Goal: Information Seeking & Learning: Get advice/opinions

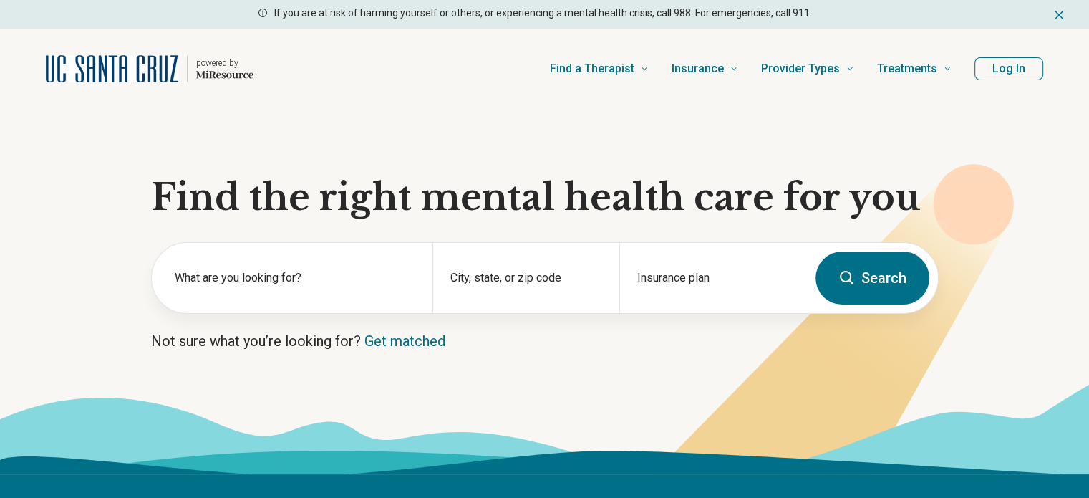
click at [329, 317] on section "Find the right mental health care for you What are you looking for? City, state…" at bounding box center [544, 291] width 1089 height 365
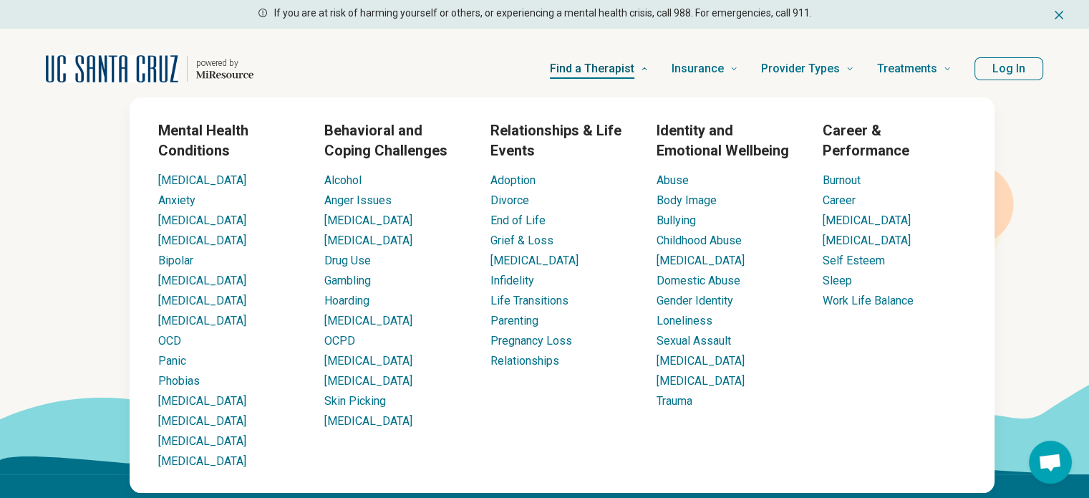
click at [648, 85] on link "Find a Therapist" at bounding box center [599, 68] width 99 height 57
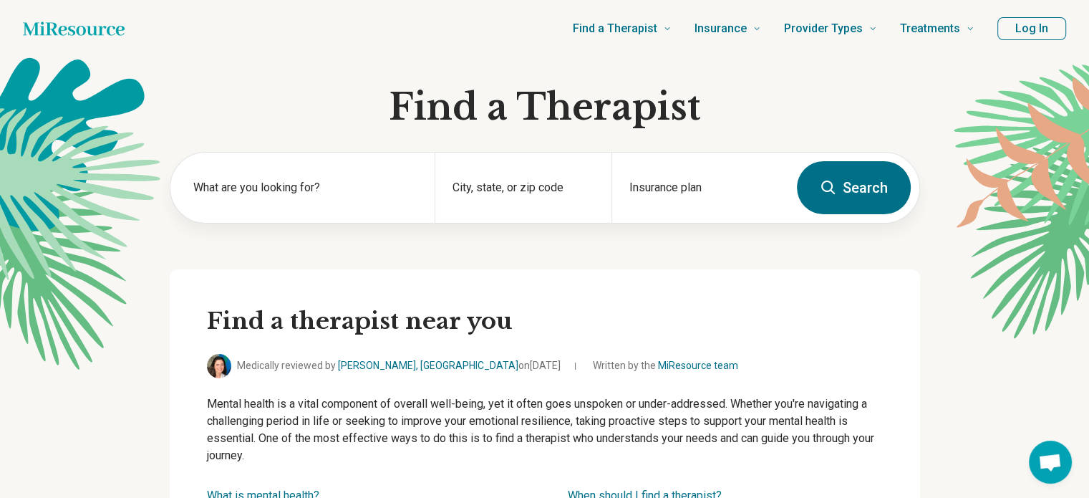
click at [1008, 19] on button "Log In" at bounding box center [1031, 28] width 69 height 23
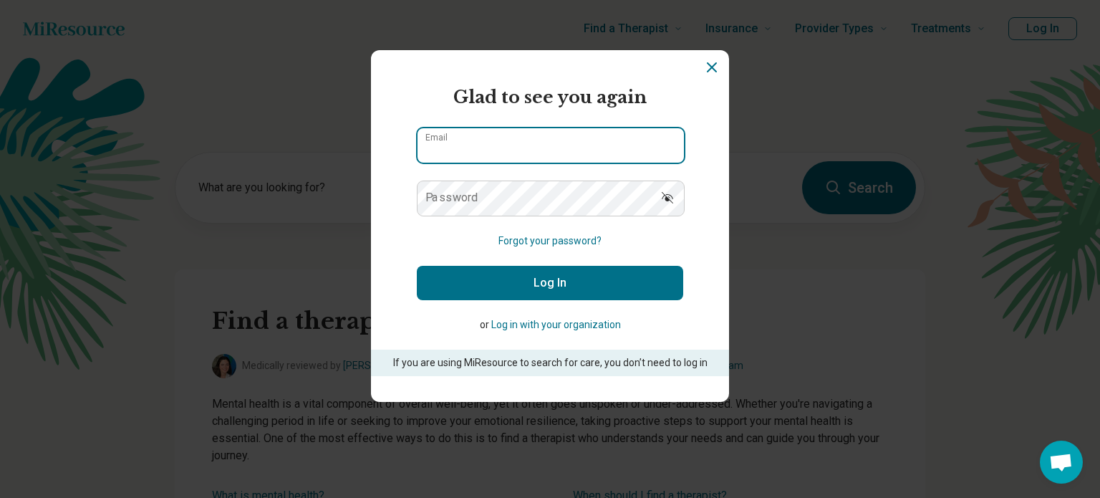
click at [482, 153] on input "Email" at bounding box center [550, 145] width 266 height 34
type input "**********"
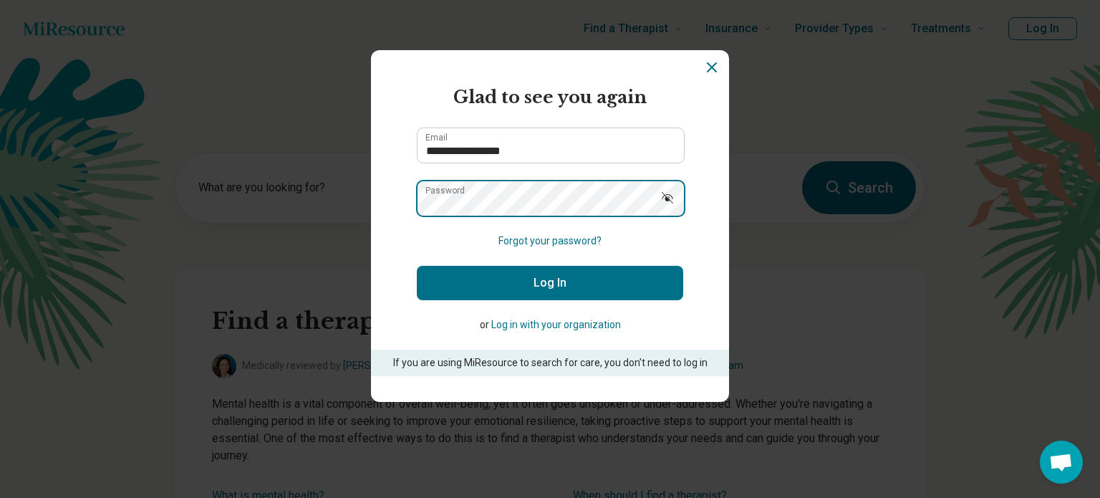
click at [417, 266] on button "Log In" at bounding box center [550, 283] width 266 height 34
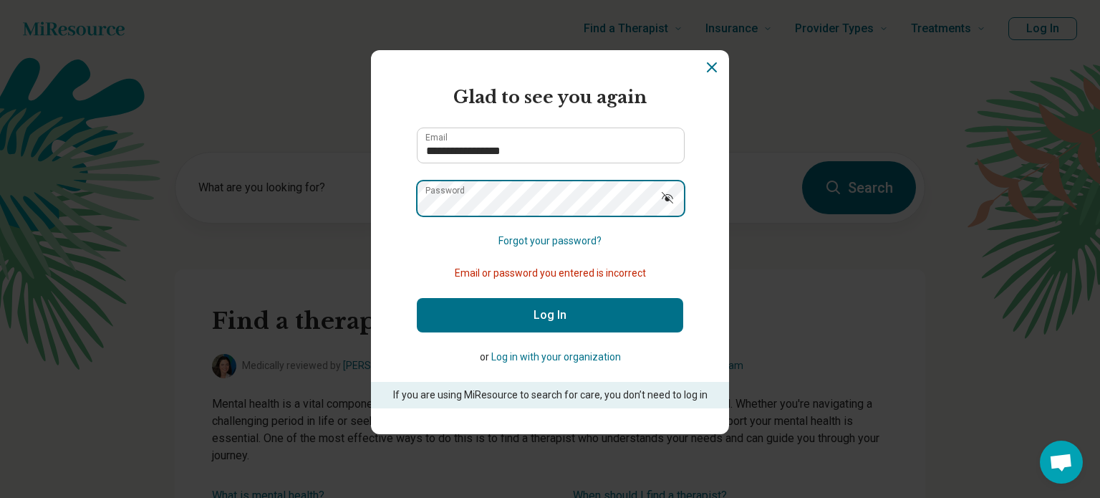
click at [417, 298] on button "Log In" at bounding box center [550, 315] width 266 height 34
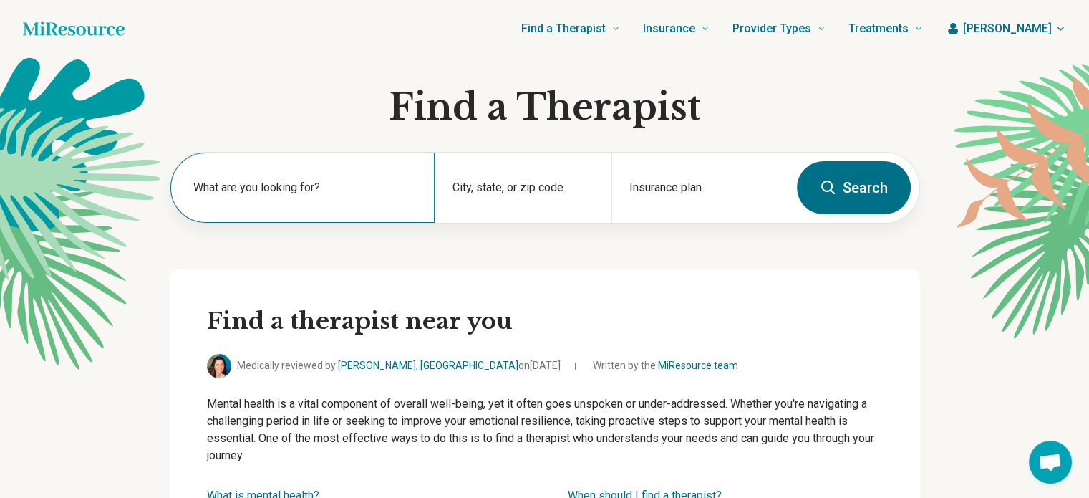
click at [334, 192] on label "What are you looking for?" at bounding box center [305, 187] width 225 height 17
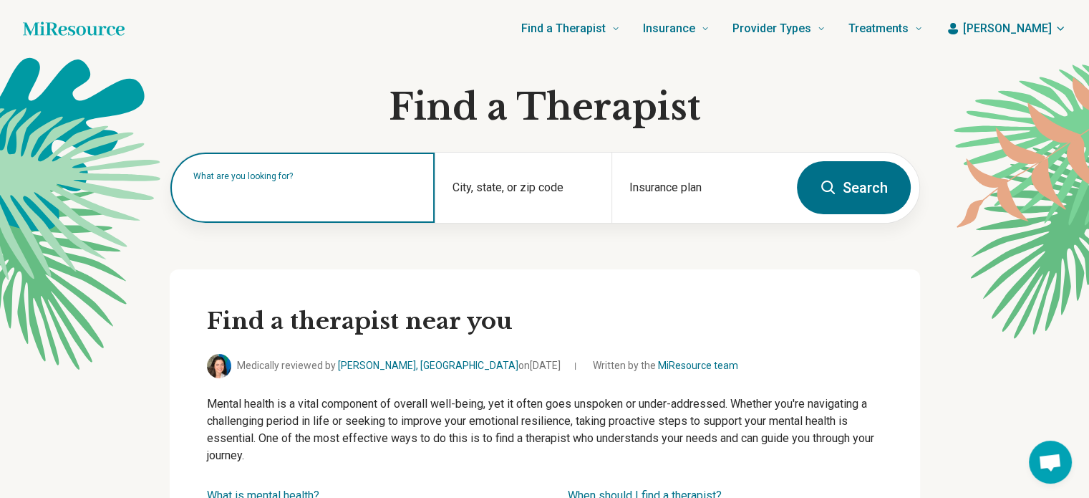
click at [232, 190] on input "text" at bounding box center [305, 194] width 225 height 17
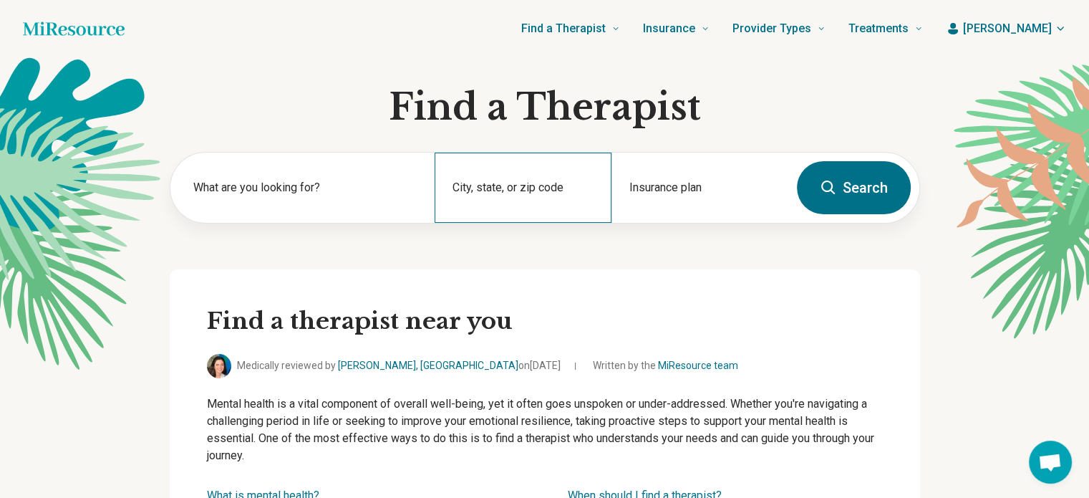
click at [498, 164] on div "City, state, or zip code" at bounding box center [523, 187] width 177 height 70
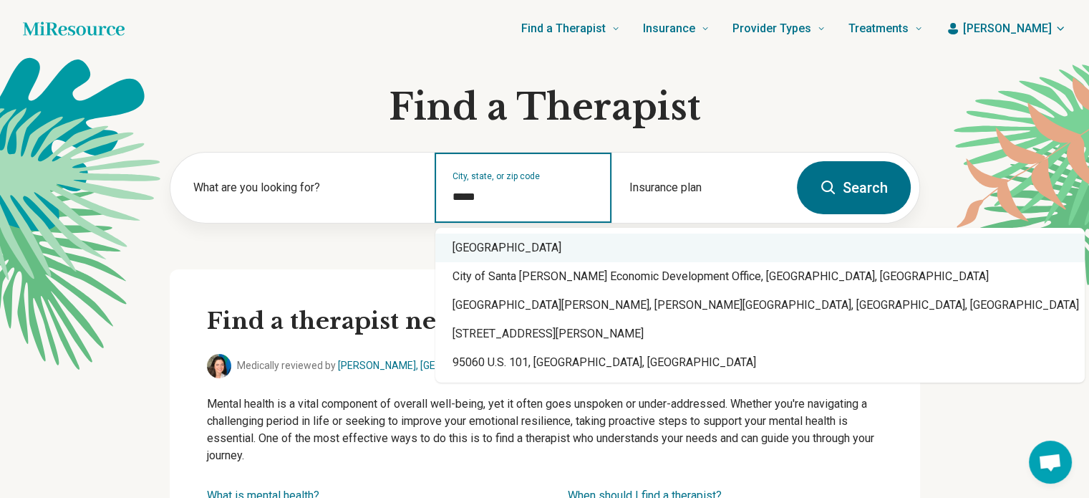
click at [506, 249] on div "Santa Cruz, CA 95060" at bounding box center [759, 247] width 649 height 29
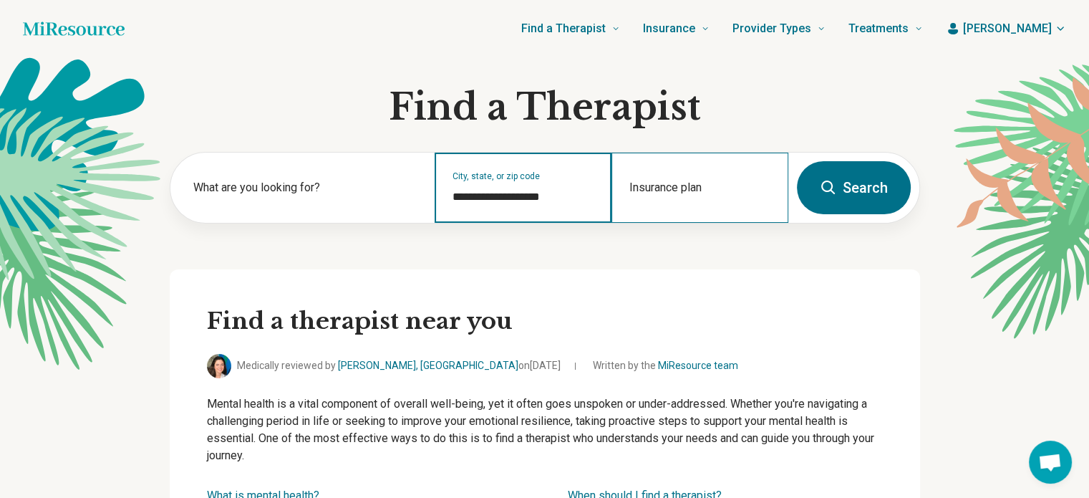
type input "**********"
click at [684, 168] on div "Insurance plan" at bounding box center [699, 187] width 177 height 70
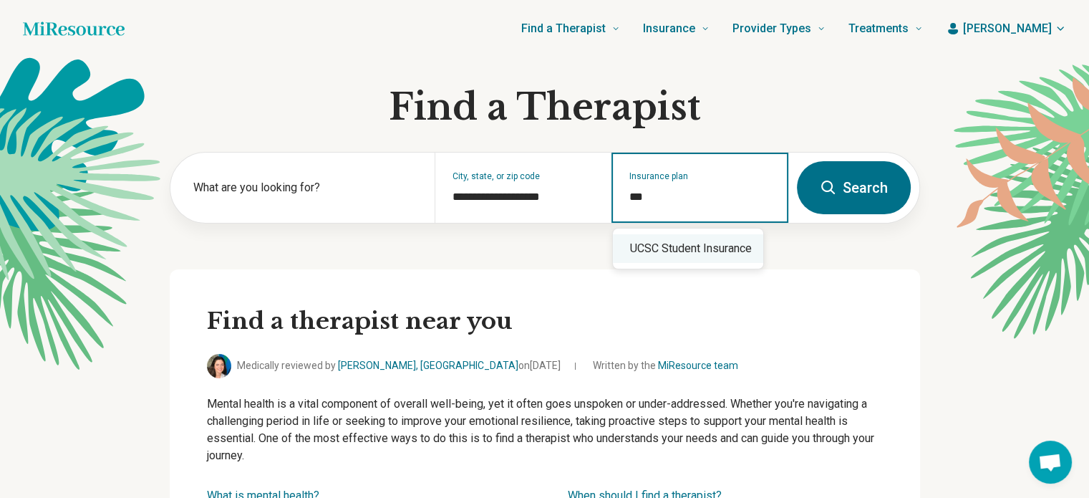
click at [699, 240] on div "UCSC Student Insurance" at bounding box center [688, 248] width 150 height 29
type input "**********"
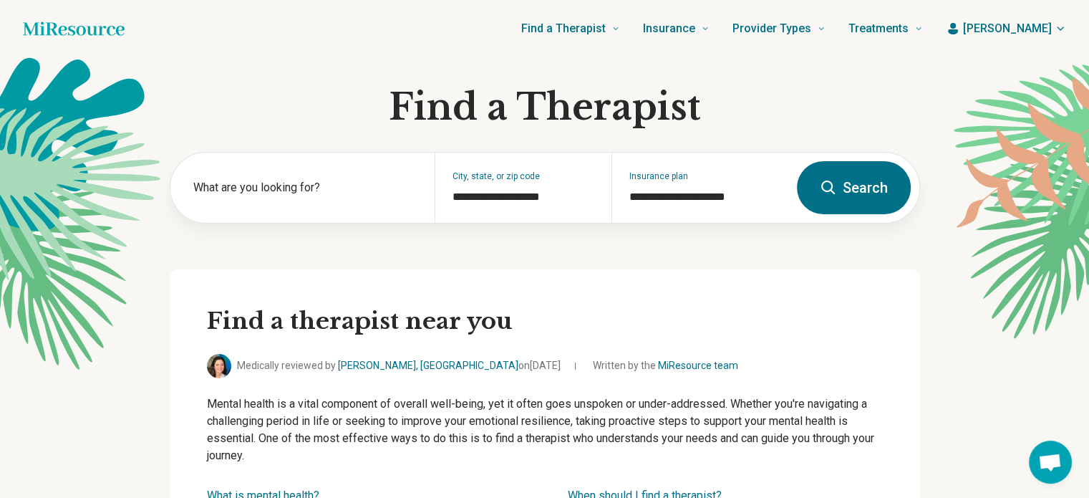
click at [872, 201] on button "Search" at bounding box center [854, 187] width 114 height 53
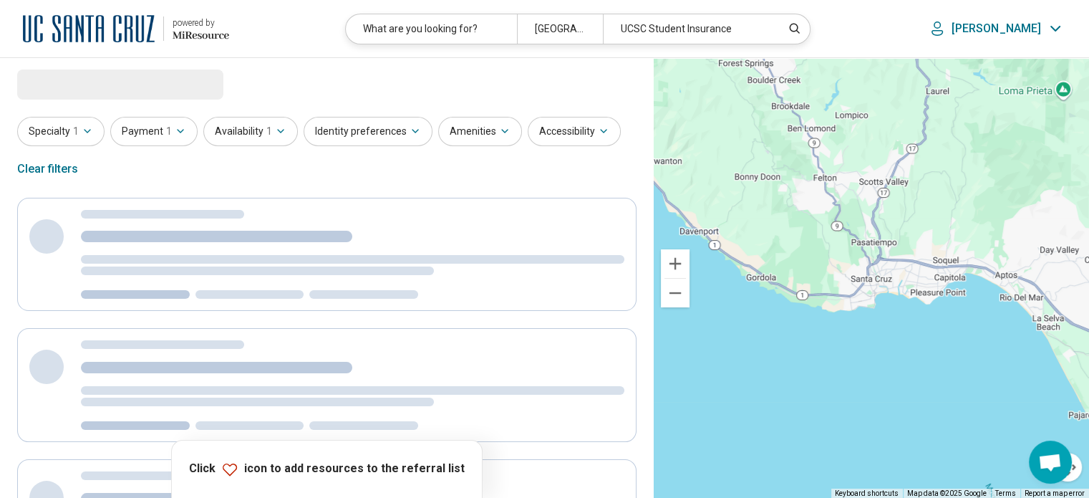
select select "***"
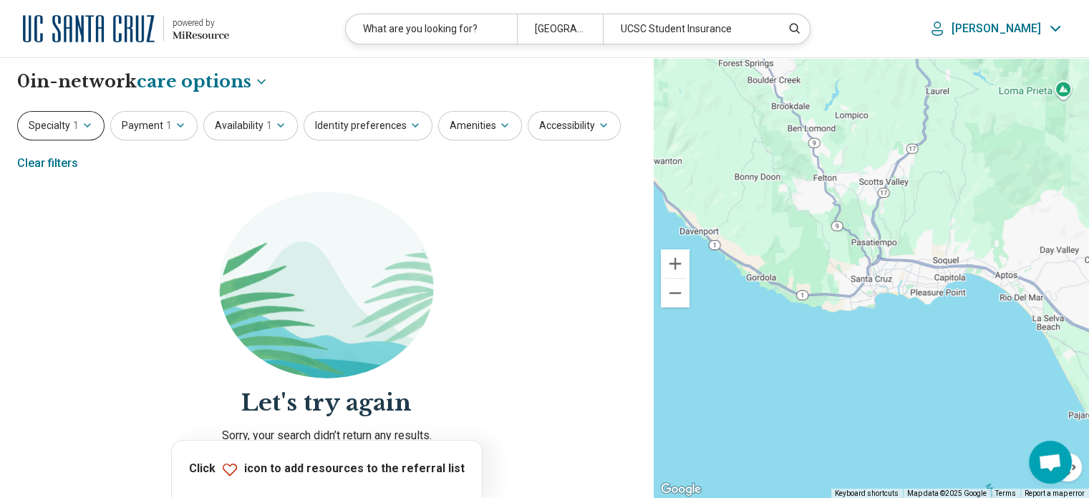
click at [54, 120] on button "Specialty 1" at bounding box center [60, 125] width 87 height 29
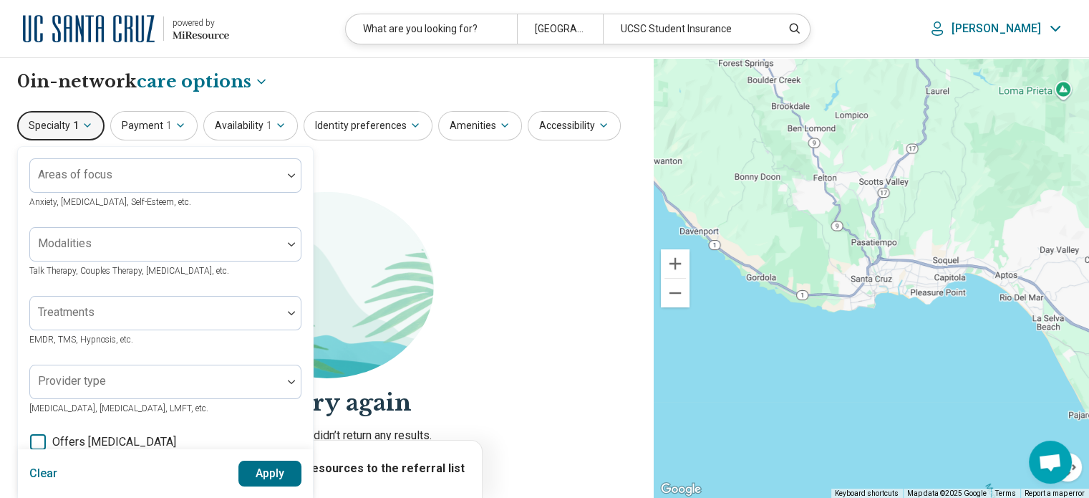
click at [39, 468] on button "Clear" at bounding box center [43, 473] width 29 height 26
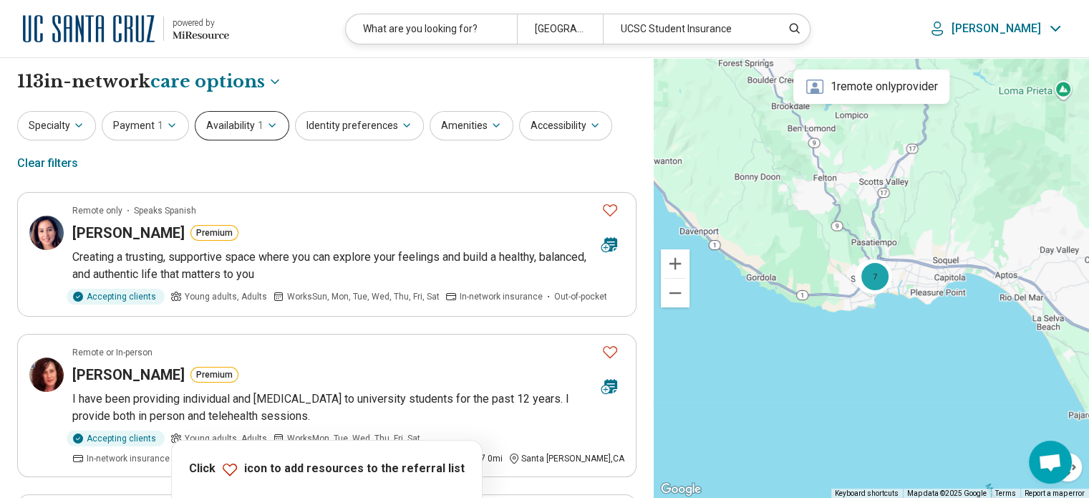
click at [220, 127] on button "Availability 1" at bounding box center [242, 125] width 94 height 29
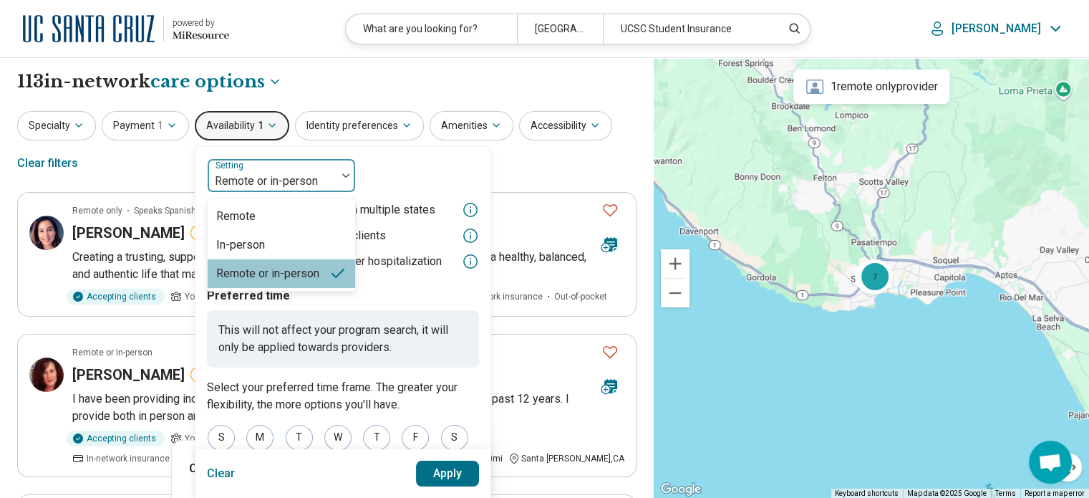
click at [263, 180] on div at bounding box center [271, 181] width 117 height 20
click at [253, 246] on div "In-person" at bounding box center [240, 244] width 49 height 17
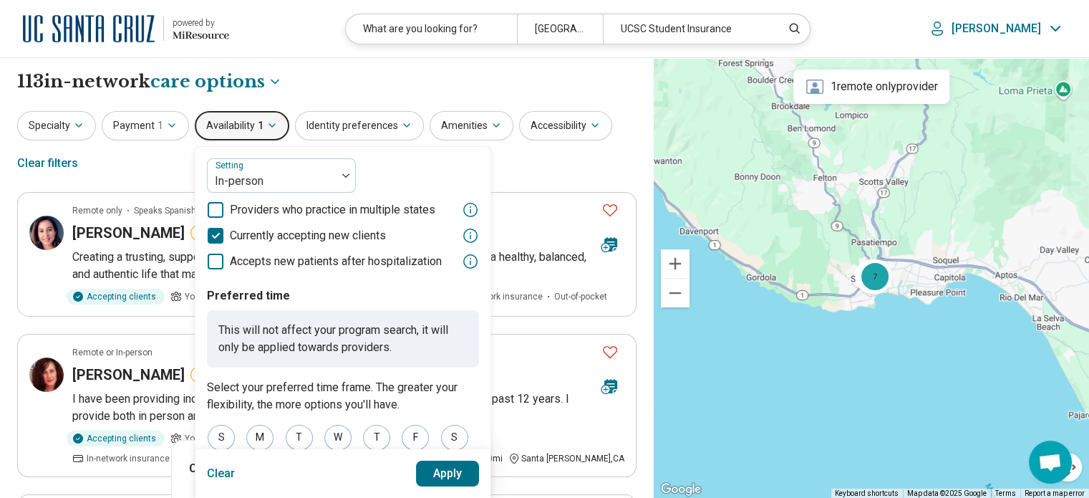
click at [450, 467] on button "Apply" at bounding box center [448, 473] width 64 height 26
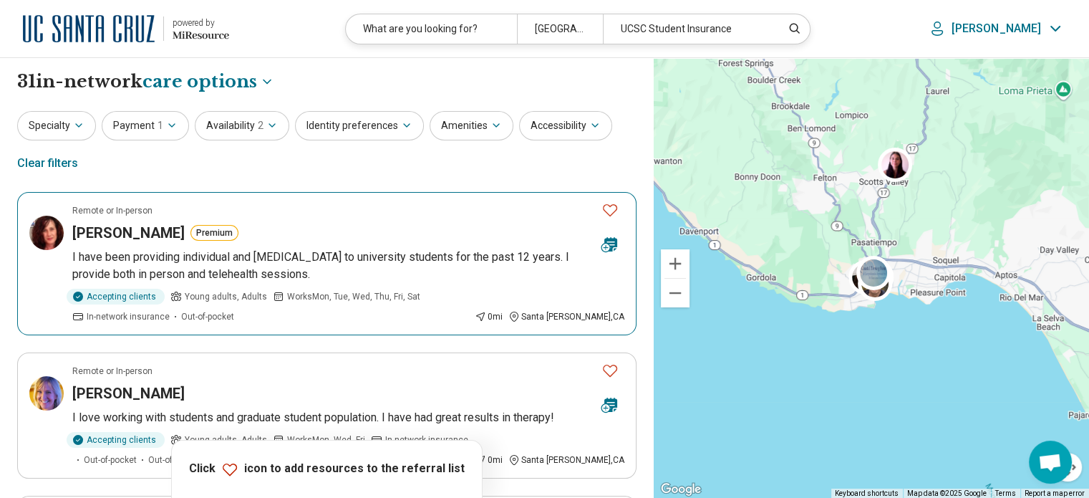
click at [329, 242] on article "Remote or In-person Kimberly Prohaska Premium I have been providing individual …" at bounding box center [326, 263] width 619 height 143
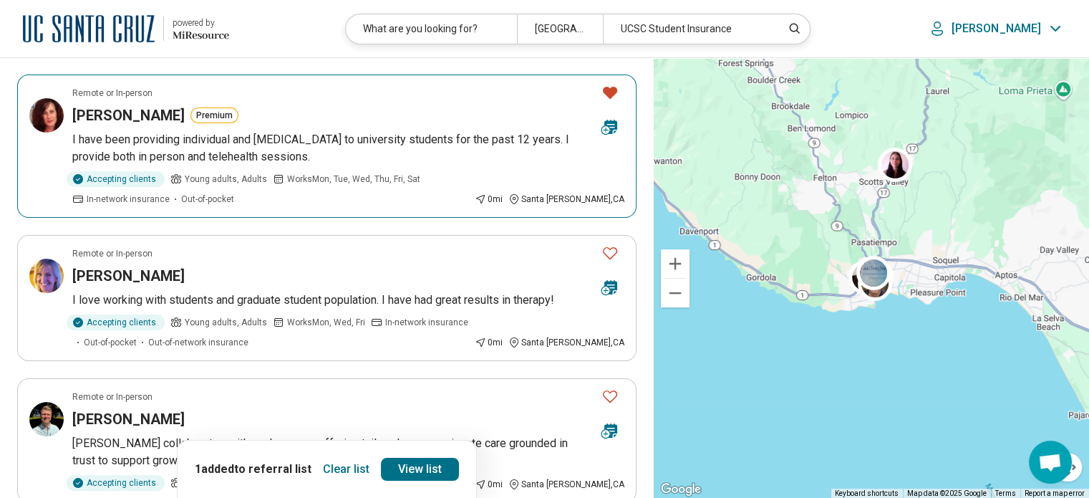
scroll to position [157, 0]
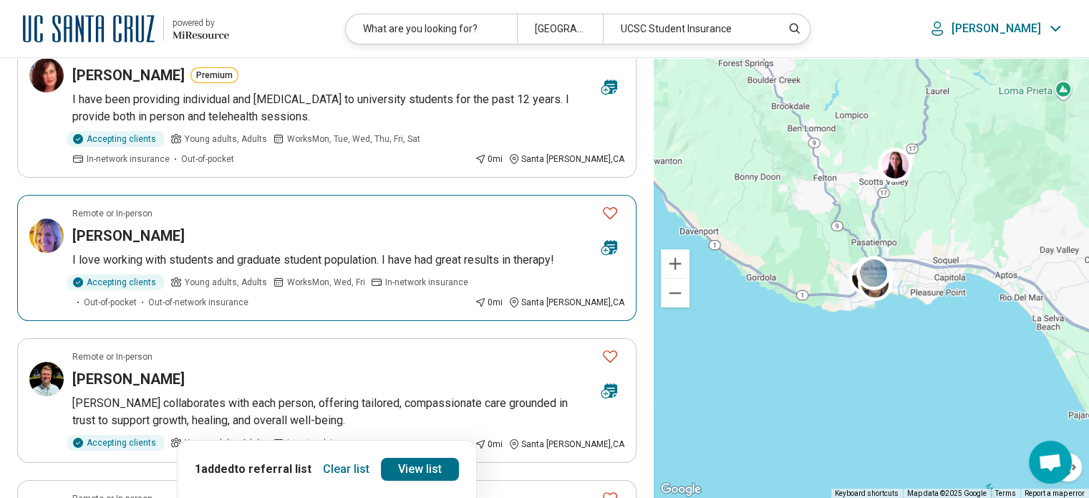
click at [322, 251] on p "I love working with students and graduate student population. I have had great …" at bounding box center [348, 259] width 552 height 17
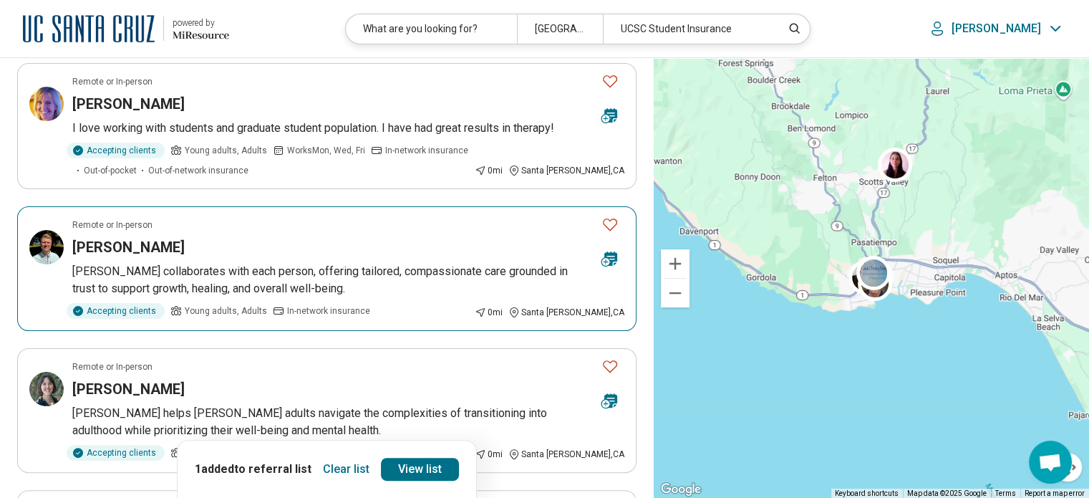
scroll to position [291, 0]
click at [318, 268] on p "Brennen collaborates with each person, offering tailored, compassionate care gr…" at bounding box center [348, 278] width 552 height 34
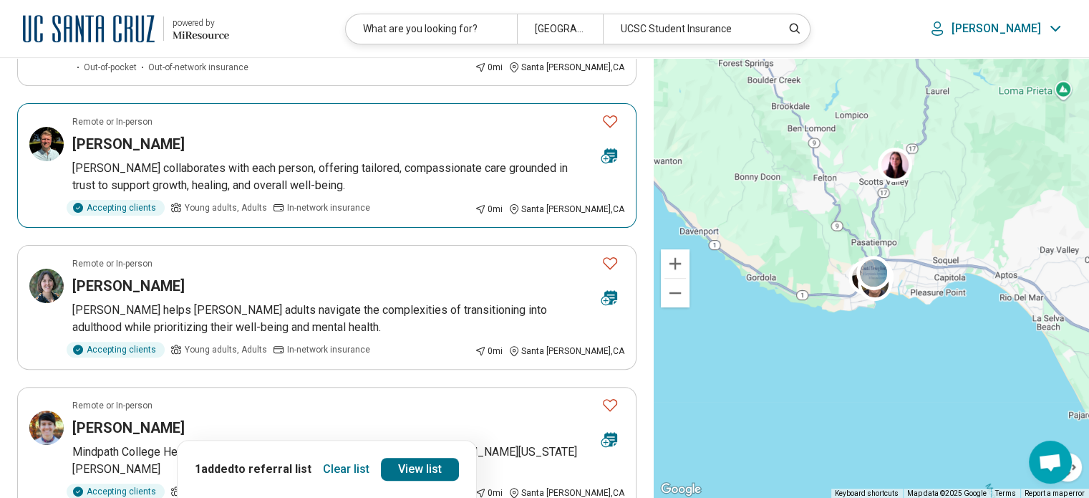
scroll to position [421, 0]
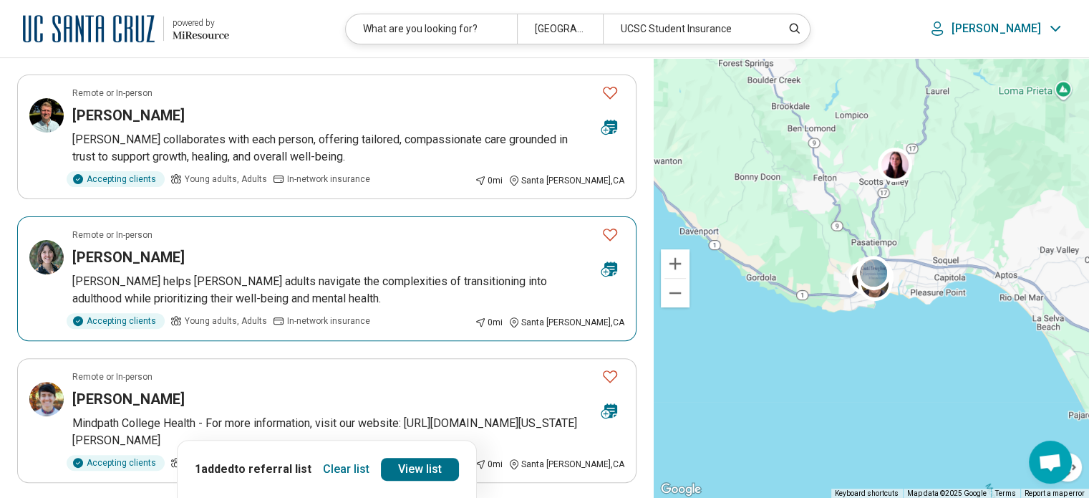
click at [302, 291] on p "Rachel helps young adults navigate the complexities of transitioning into adult…" at bounding box center [348, 290] width 552 height 34
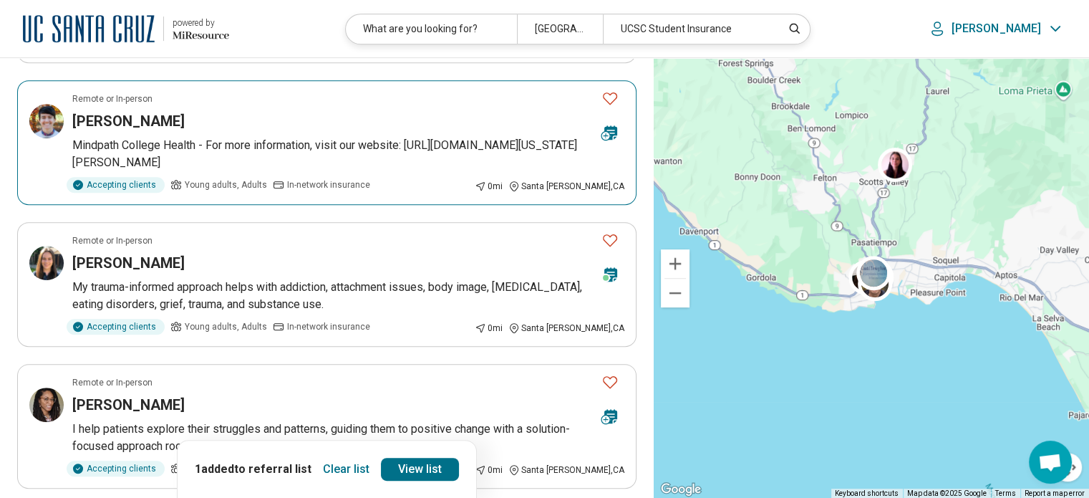
scroll to position [703, 0]
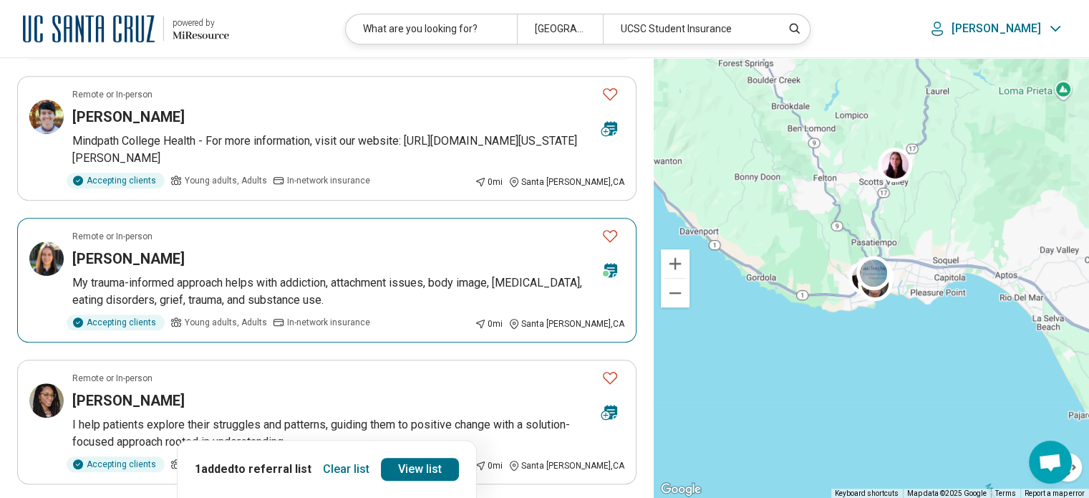
click at [332, 276] on p "My trauma-informed approach helps with addiction, attachment issues, body image…" at bounding box center [348, 291] width 552 height 34
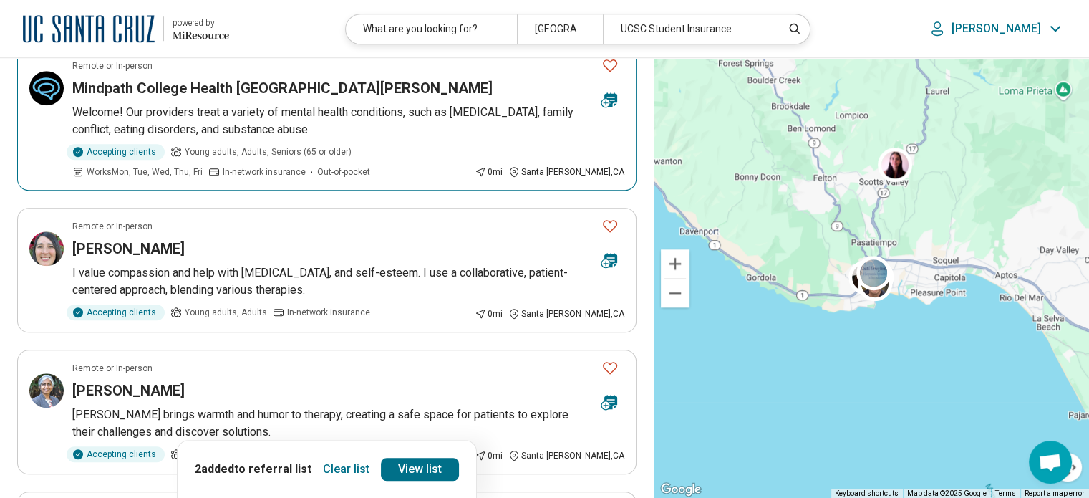
scroll to position [1185, 0]
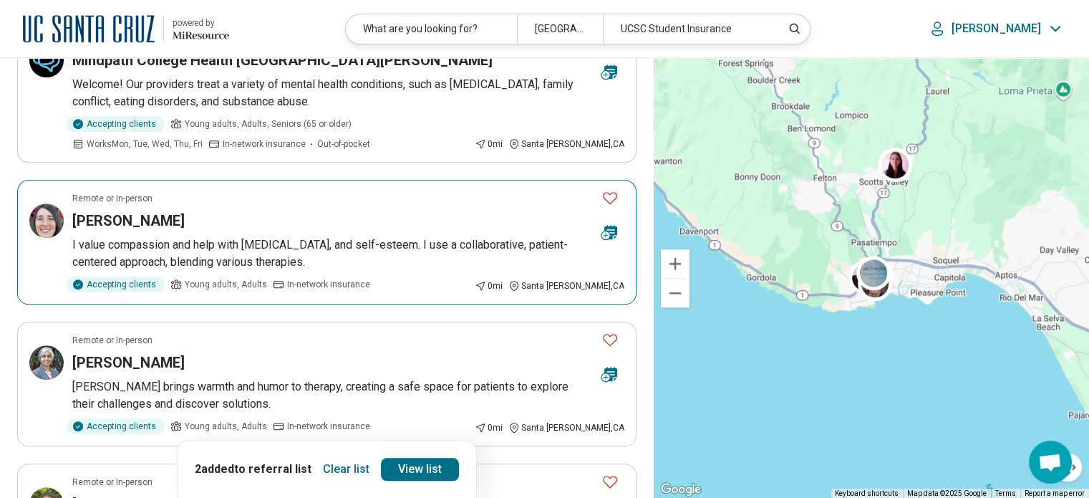
click at [392, 257] on p "I value compassion and help with depression, anxiety, and self-esteem. I use a …" at bounding box center [348, 253] width 552 height 34
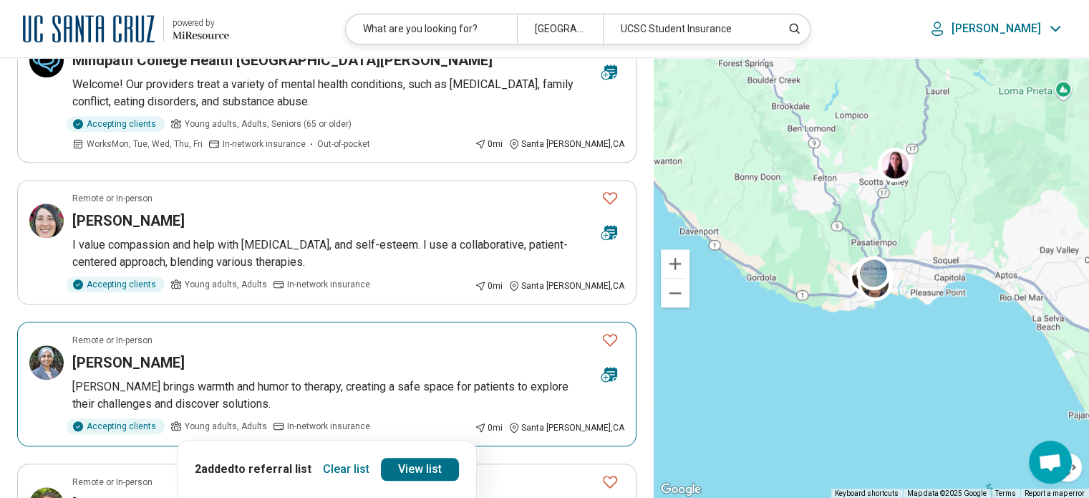
click at [185, 352] on h3 "Gayatri Subramaniam" at bounding box center [128, 362] width 112 height 20
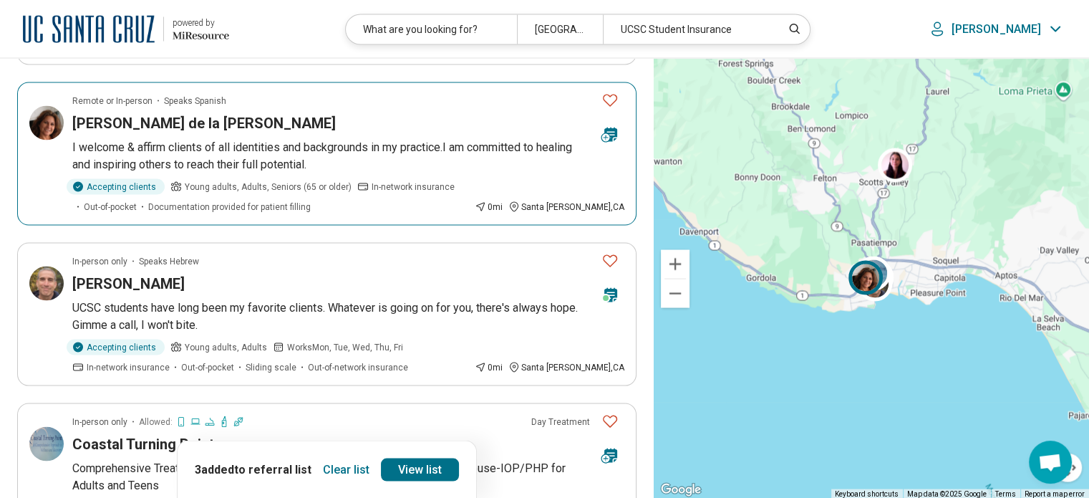
scroll to position [2708, 0]
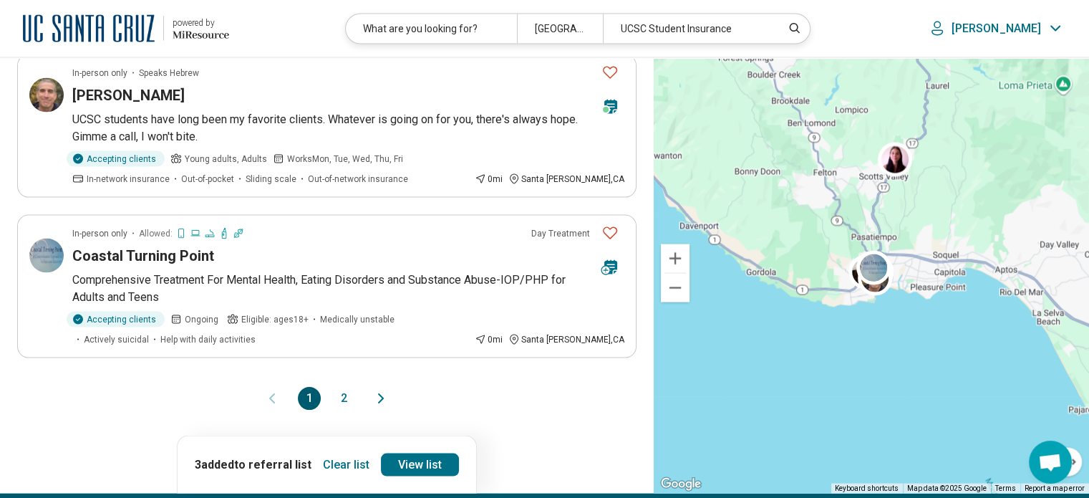
click at [346, 387] on button "2" at bounding box center [343, 398] width 23 height 23
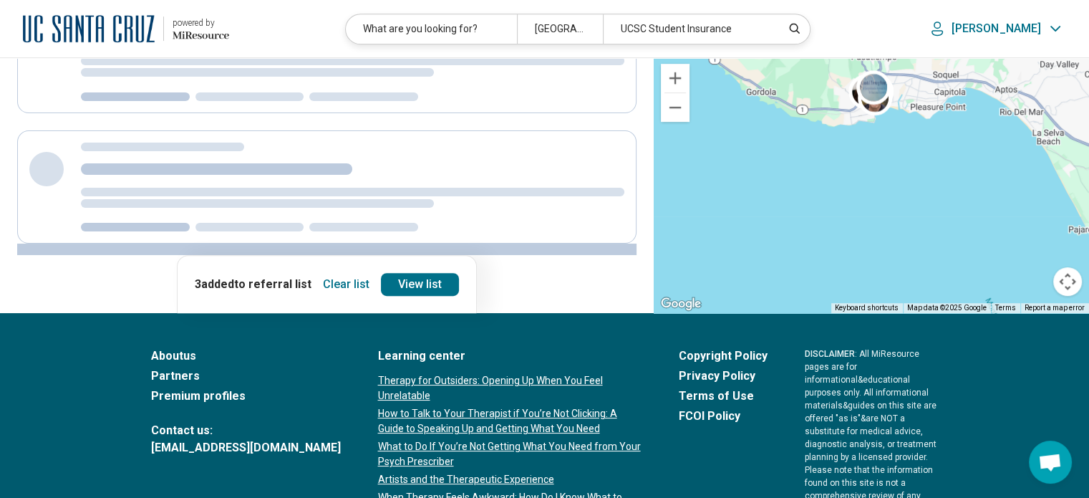
scroll to position [0, 0]
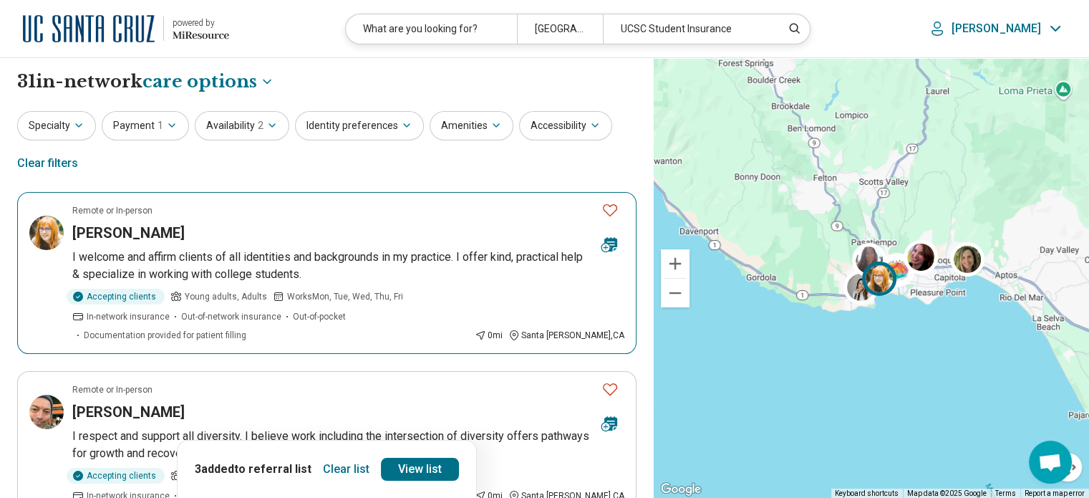
click at [291, 271] on p "I welcome and affirm clients of all identities and backgrounds in my practice. …" at bounding box center [348, 265] width 552 height 34
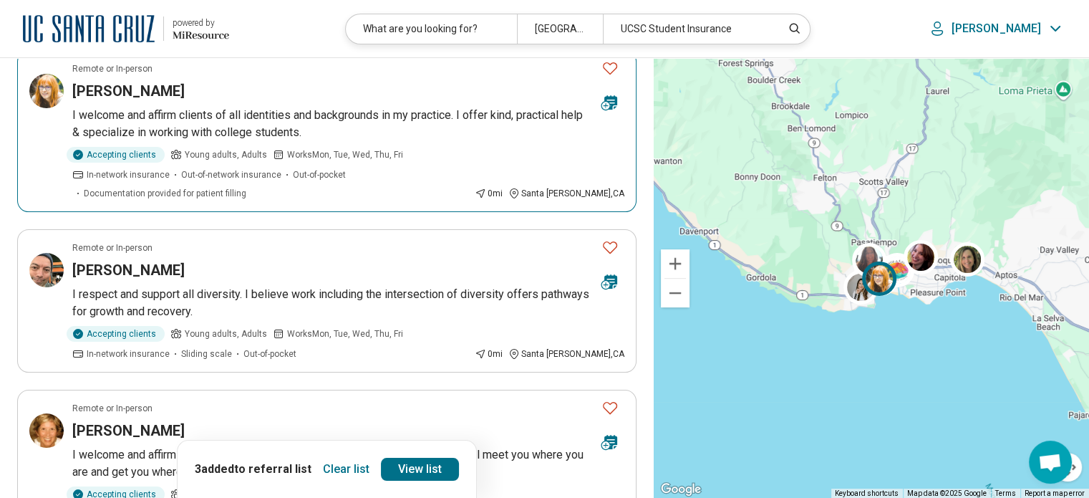
scroll to position [148, 0]
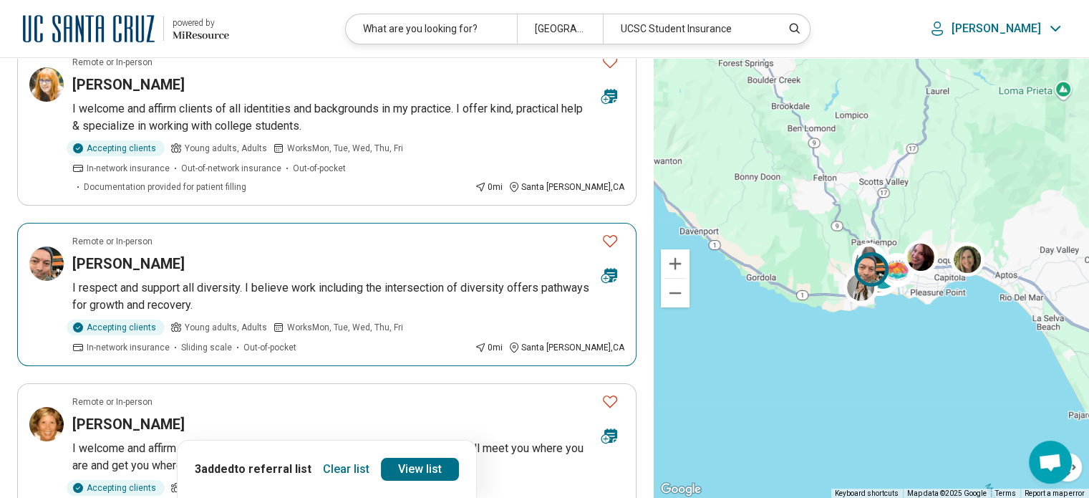
click at [283, 291] on p "I respect and support all diversity. I believe work including the intersection …" at bounding box center [348, 296] width 552 height 34
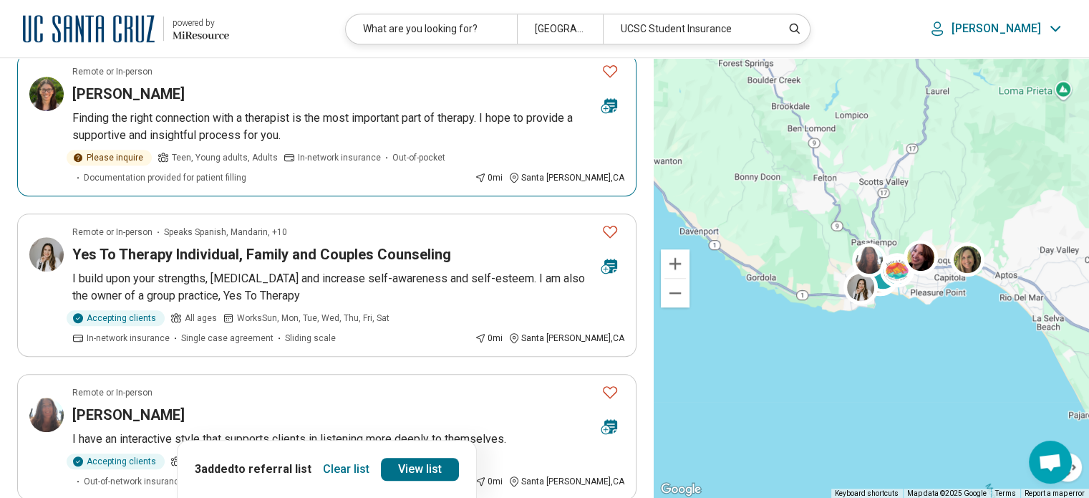
scroll to position [982, 0]
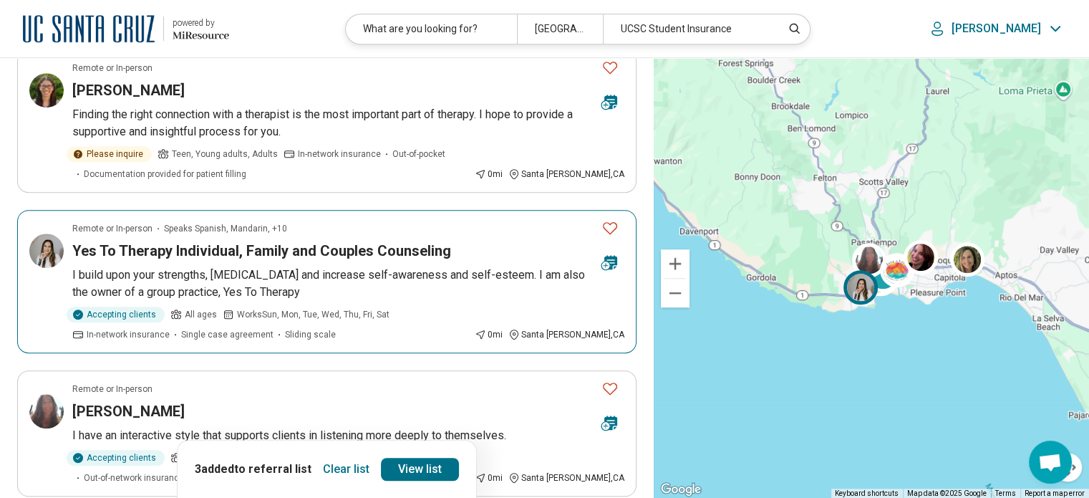
click at [221, 266] on p "I build upon your strengths, [MEDICAL_DATA] and increase self-awareness and sel…" at bounding box center [348, 283] width 552 height 34
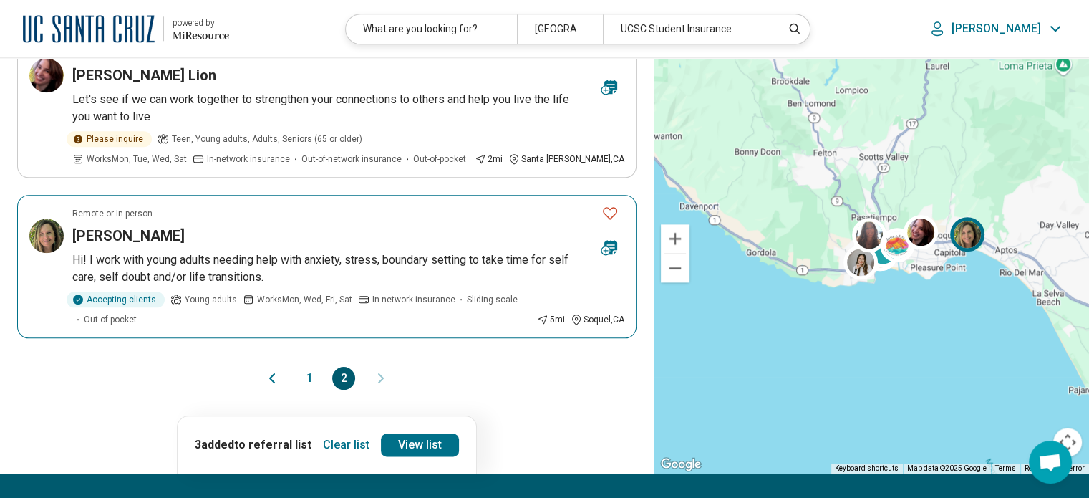
scroll to position [1624, 0]
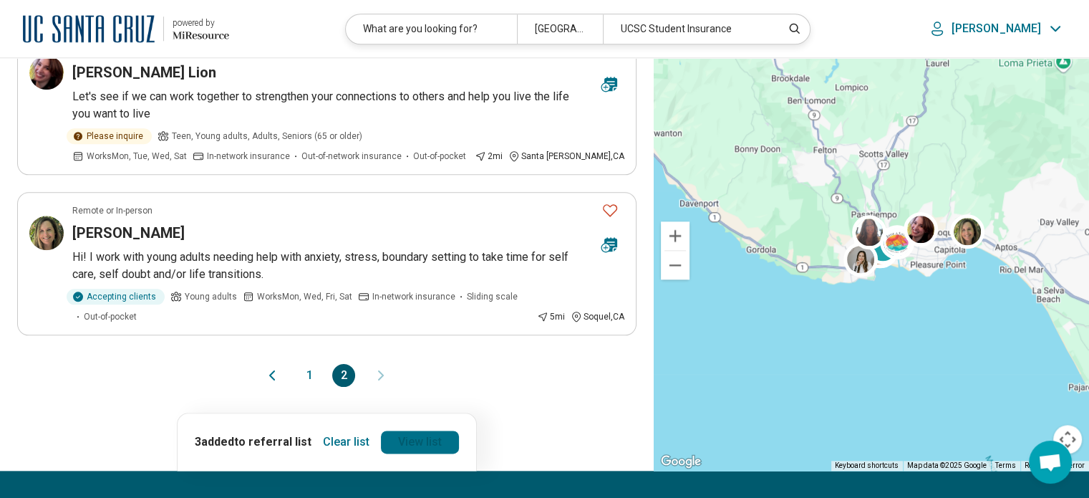
click at [404, 430] on link "View list" at bounding box center [420, 441] width 78 height 23
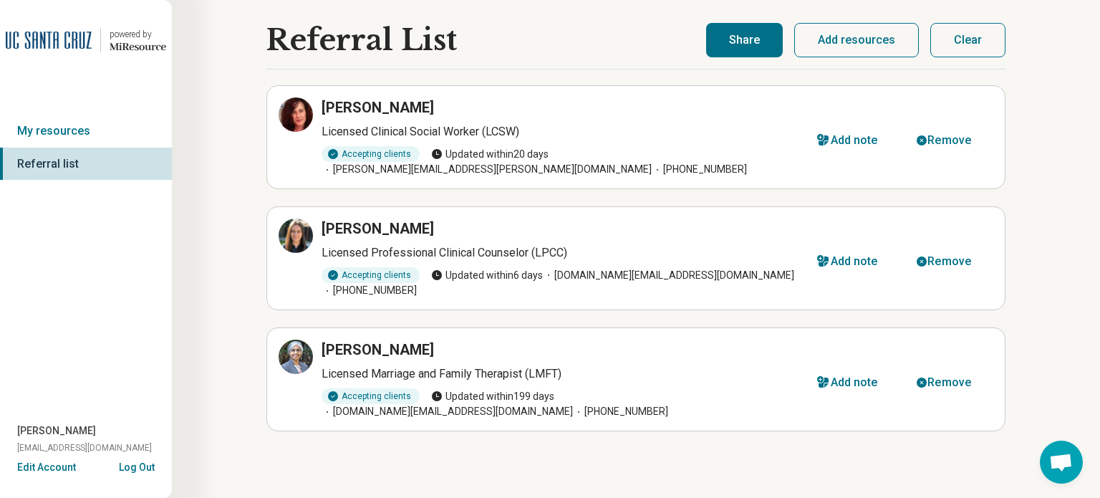
click at [414, 135] on p "Licensed Clinical Social Worker (LCSW)" at bounding box center [560, 131] width 478 height 17
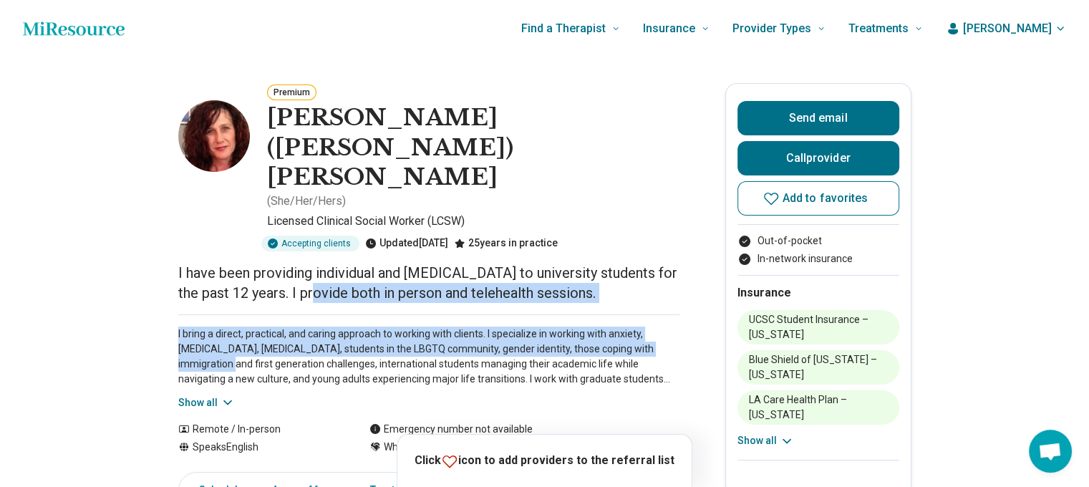
drag, startPoint x: 0, startPoint y: 0, endPoint x: 204, endPoint y: 304, distance: 366.3
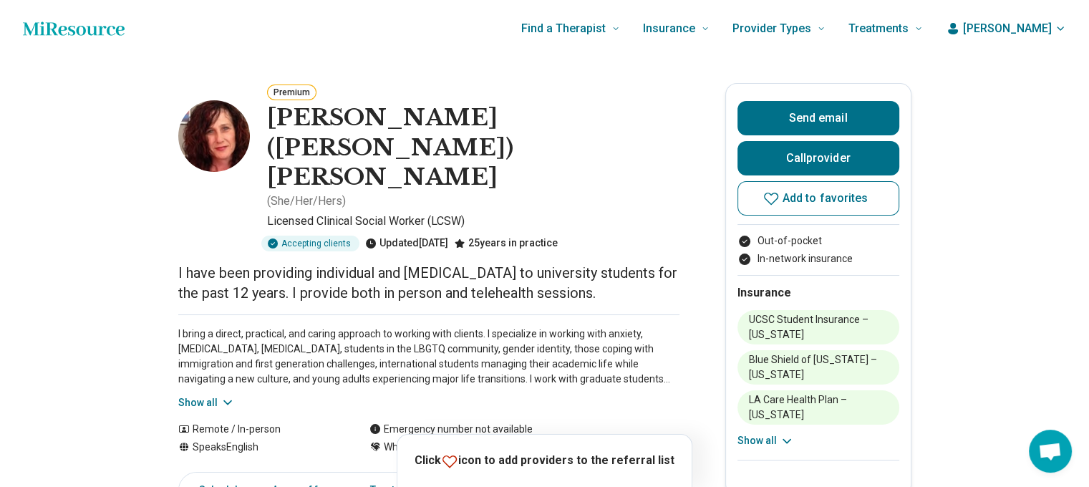
click at [215, 395] on button "Show all" at bounding box center [206, 402] width 57 height 15
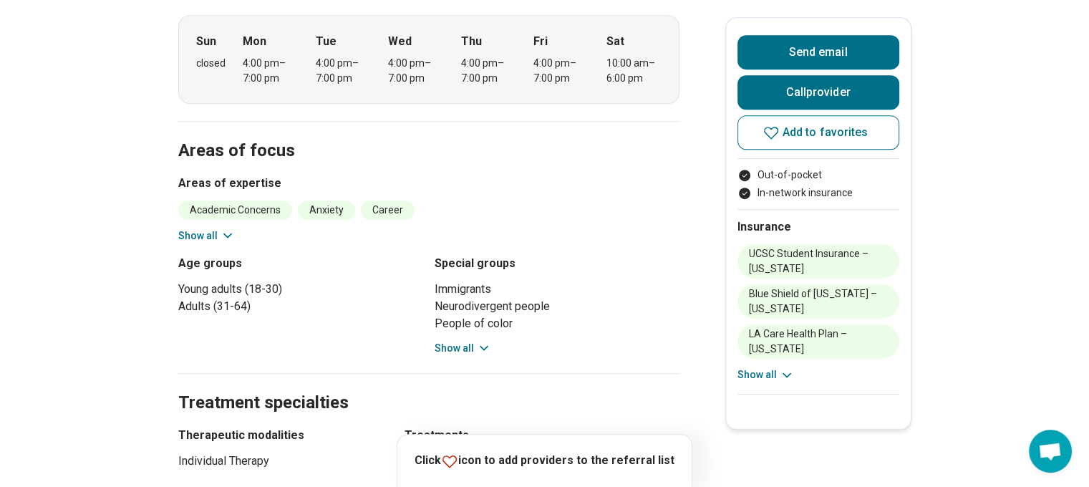
scroll to position [683, 11]
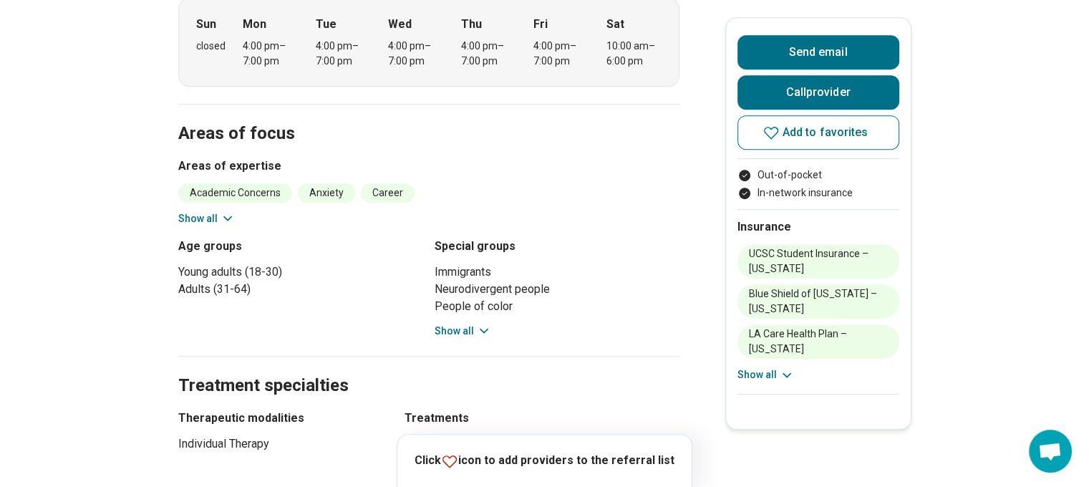
click at [438, 480] on div "Click icon to add providers to the referral list" at bounding box center [545, 460] width 296 height 53
click at [457, 462] on icon at bounding box center [449, 461] width 14 height 12
click at [801, 127] on span "Add to favorites" at bounding box center [825, 132] width 86 height 11
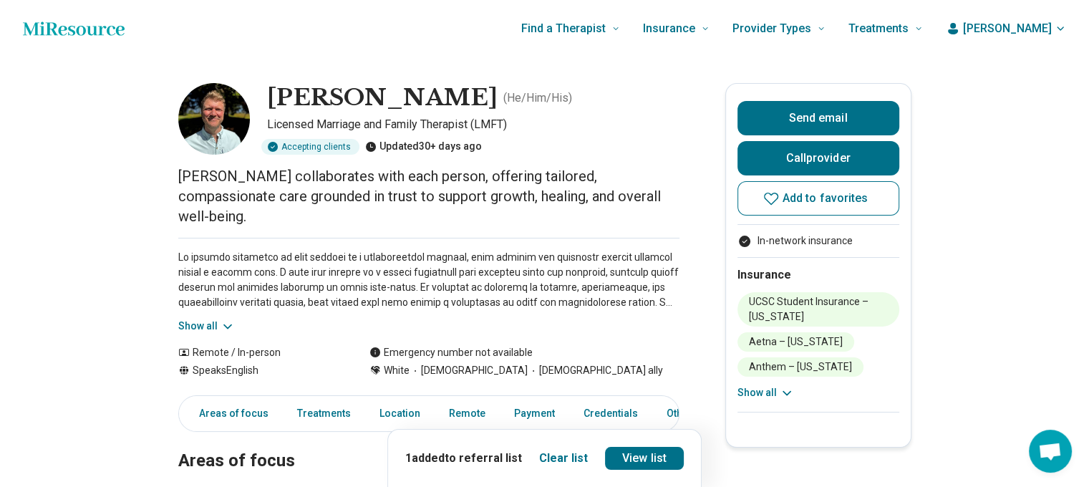
click at [209, 319] on button "Show all" at bounding box center [206, 326] width 57 height 15
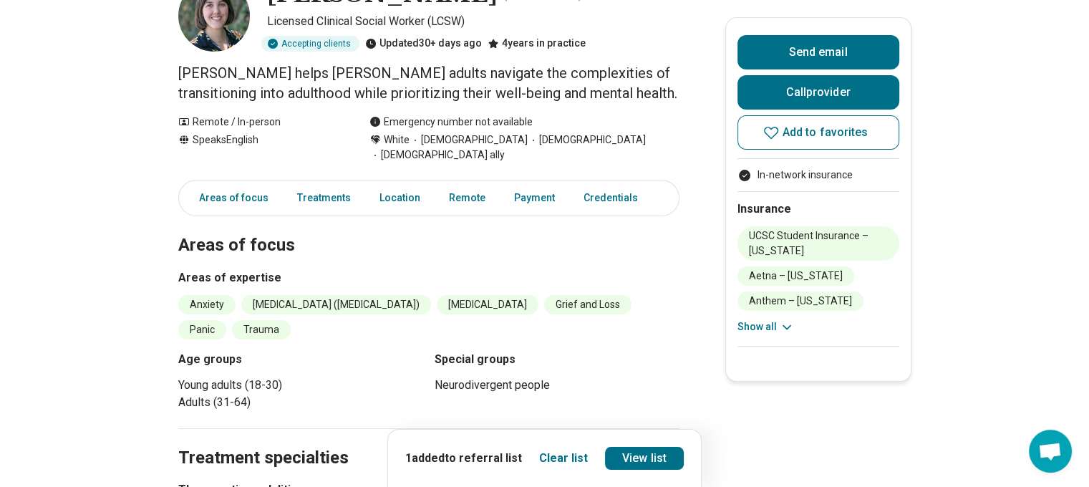
scroll to position [105, 4]
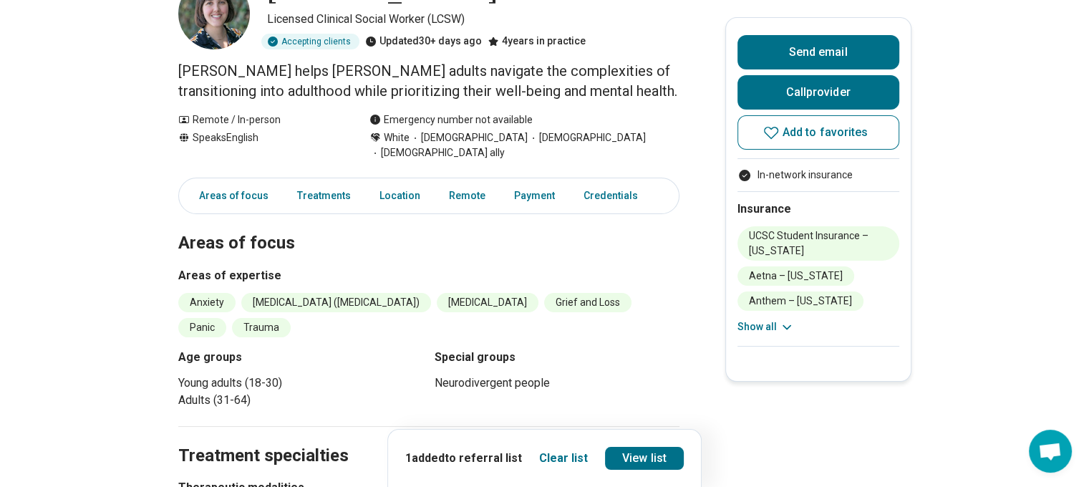
click at [529, 115] on div "Emergency number not available" at bounding box center [450, 119] width 163 height 15
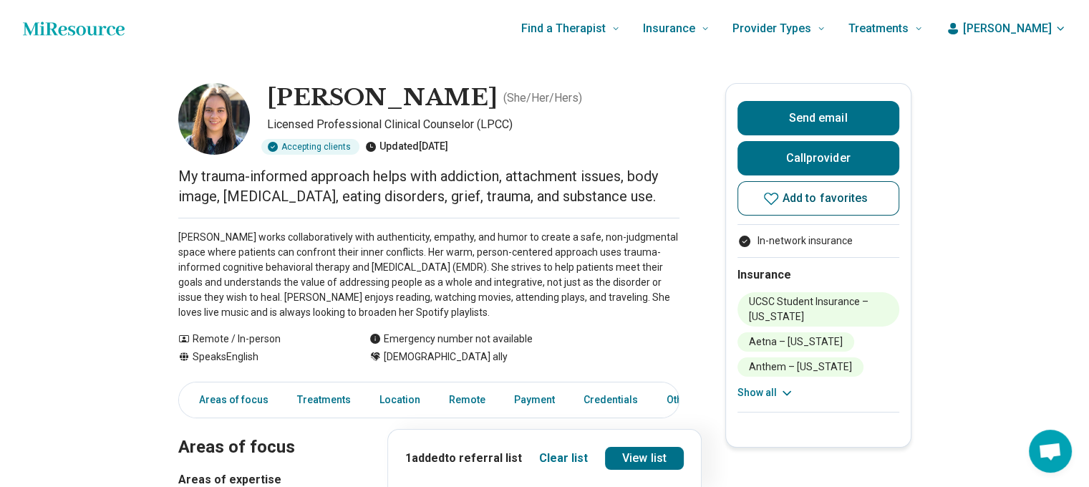
click at [802, 204] on span "Add to favorites" at bounding box center [825, 198] width 86 height 11
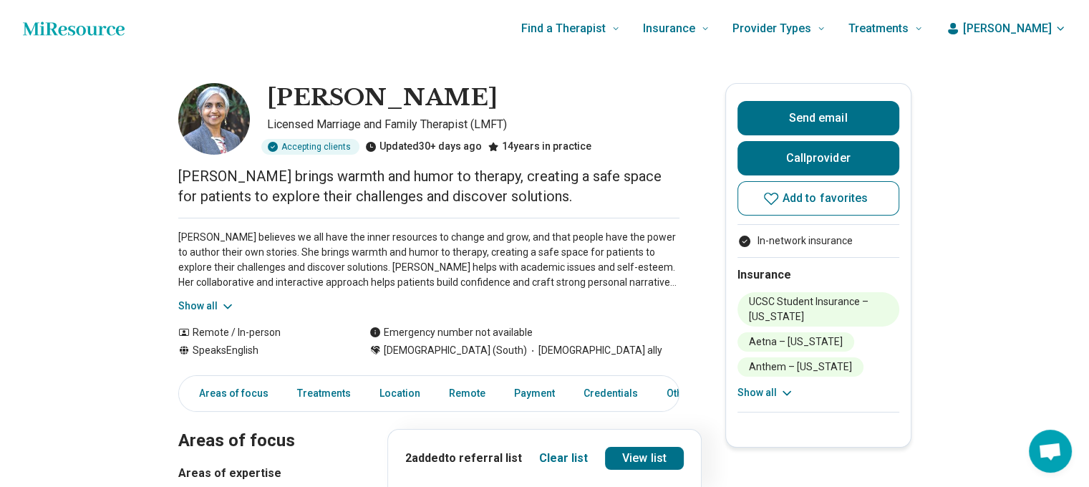
click at [218, 304] on button "Show all" at bounding box center [206, 306] width 57 height 15
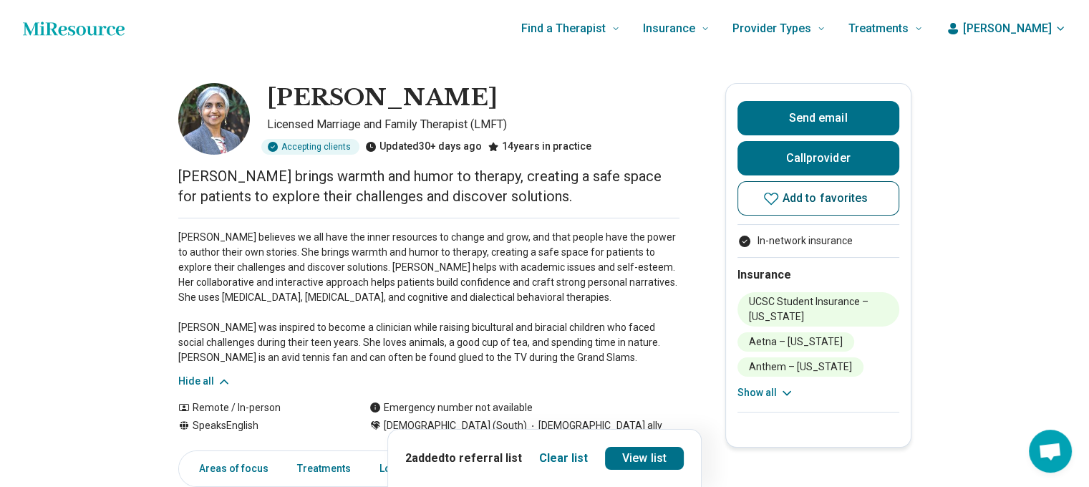
click at [837, 200] on span "Add to favorites" at bounding box center [825, 198] width 86 height 11
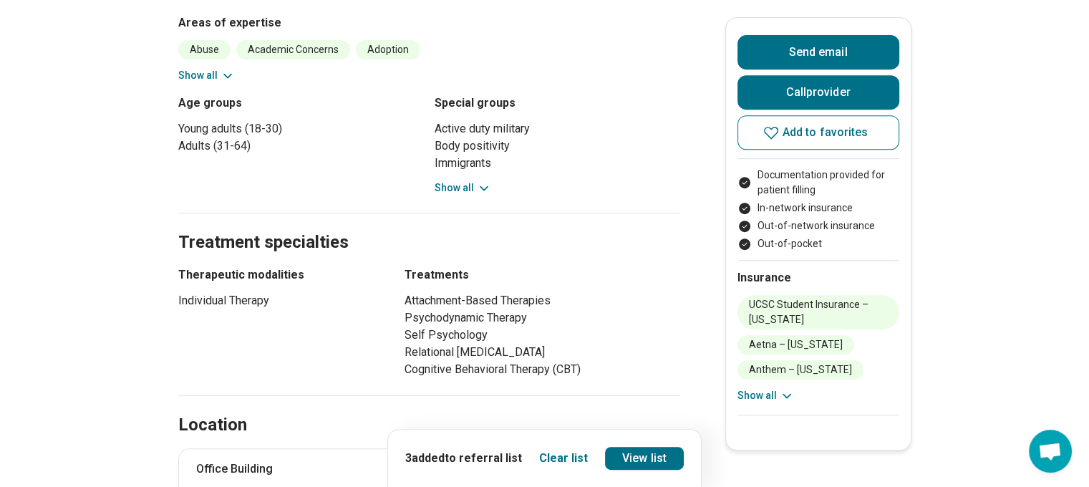
scroll to position [639, 0]
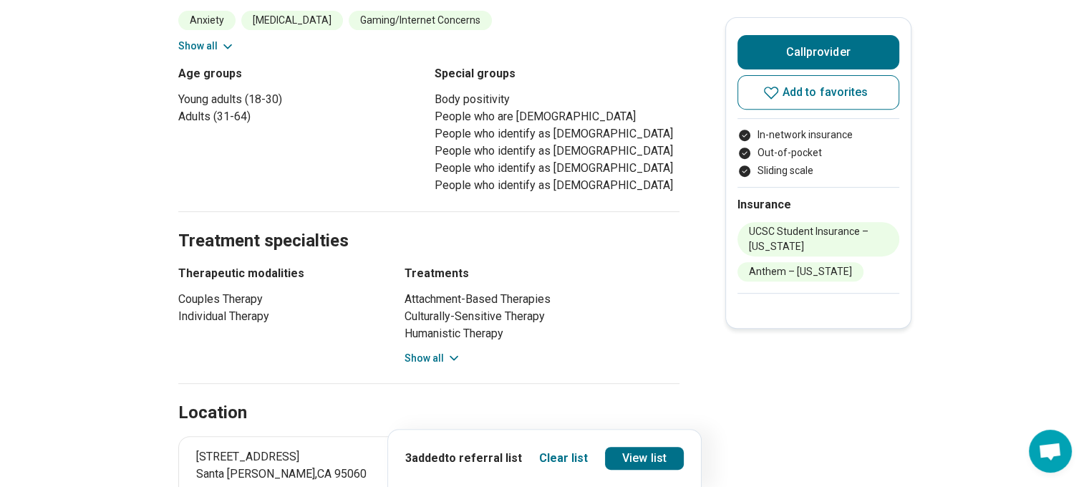
scroll to position [603, 0]
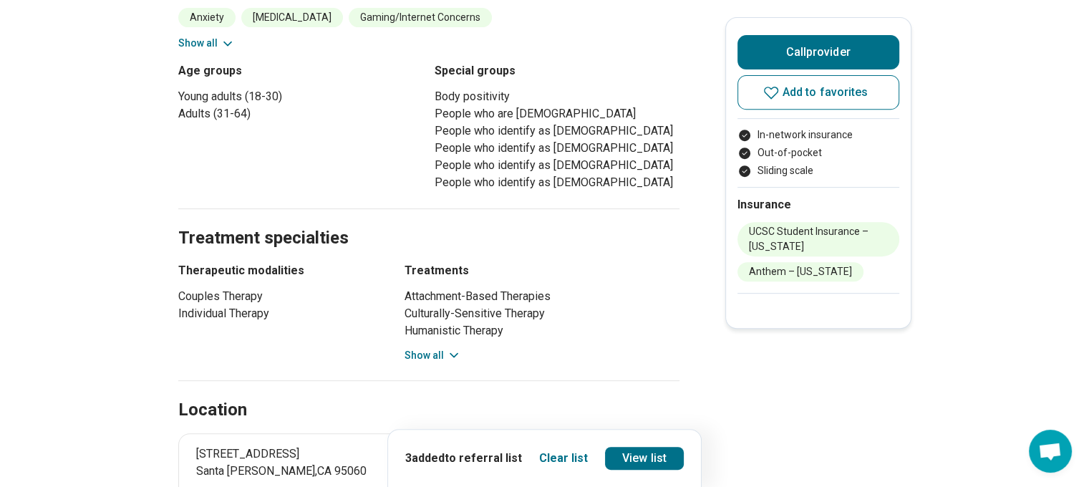
click at [432, 359] on button "Show all" at bounding box center [432, 355] width 57 height 15
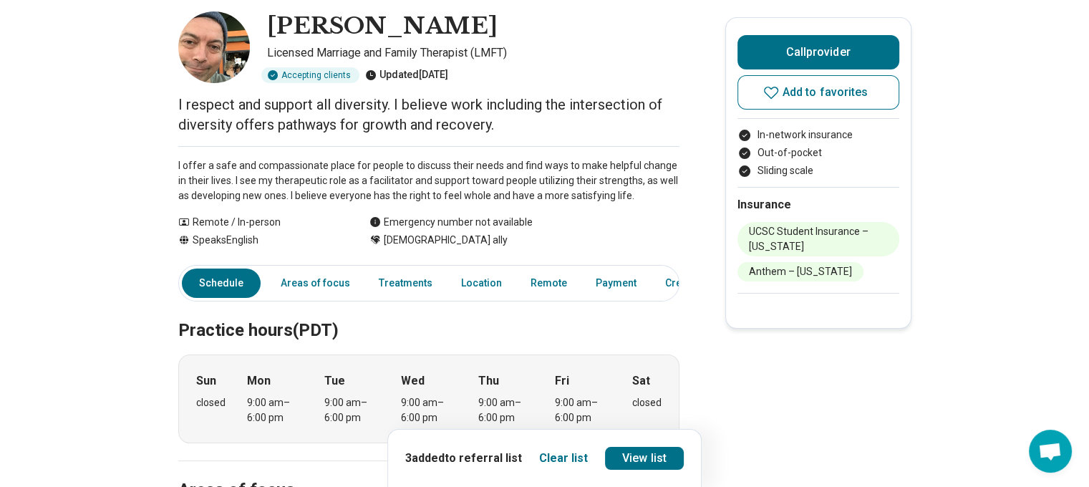
scroll to position [31, 0]
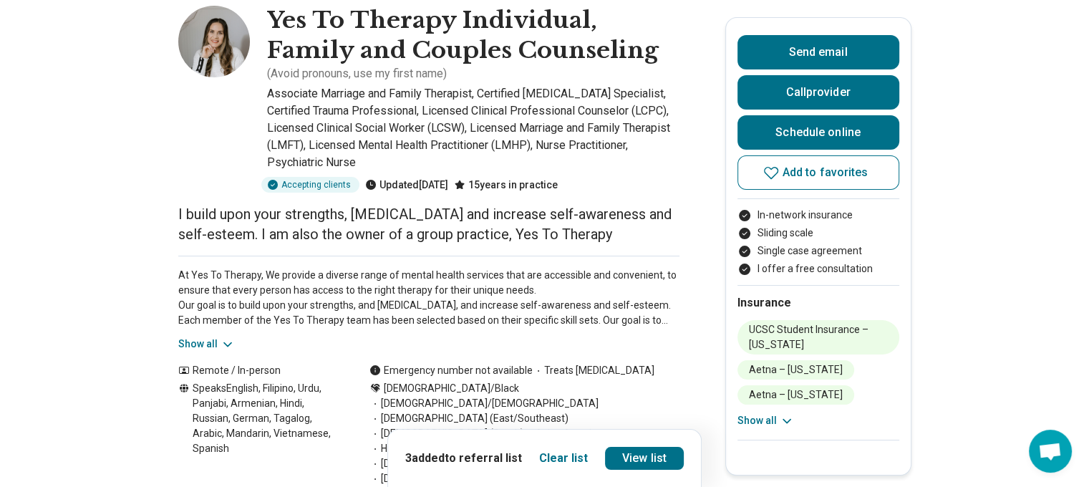
scroll to position [79, 0]
click at [212, 343] on button "Show all" at bounding box center [206, 342] width 57 height 15
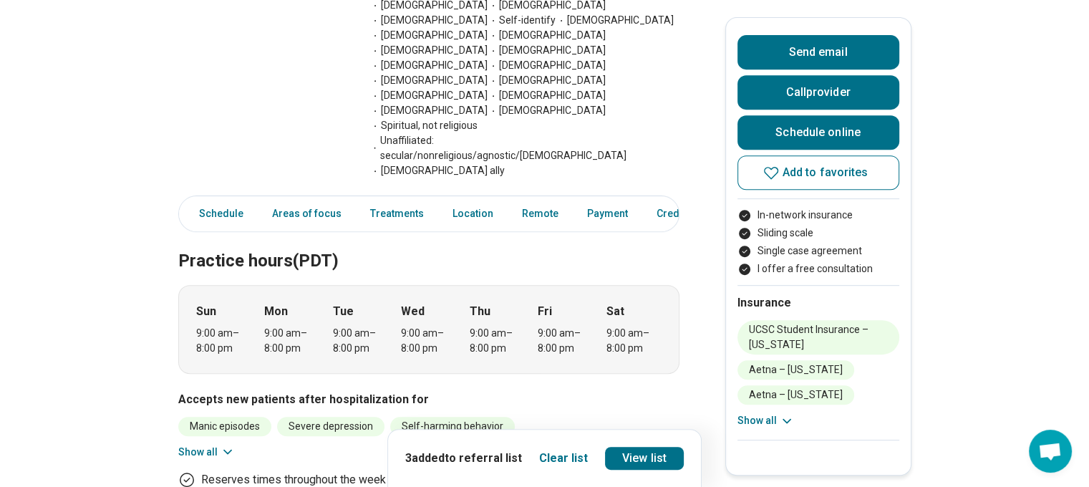
scroll to position [657, 0]
